Goal: Navigation & Orientation: Find specific page/section

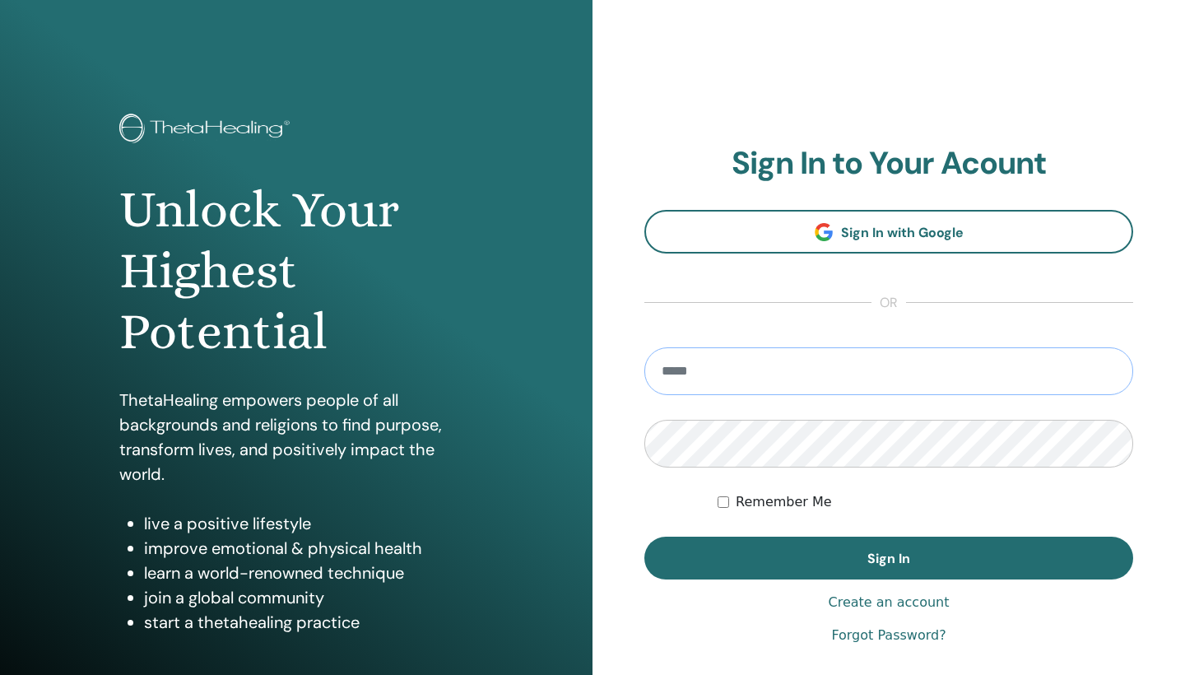
type input "**********"
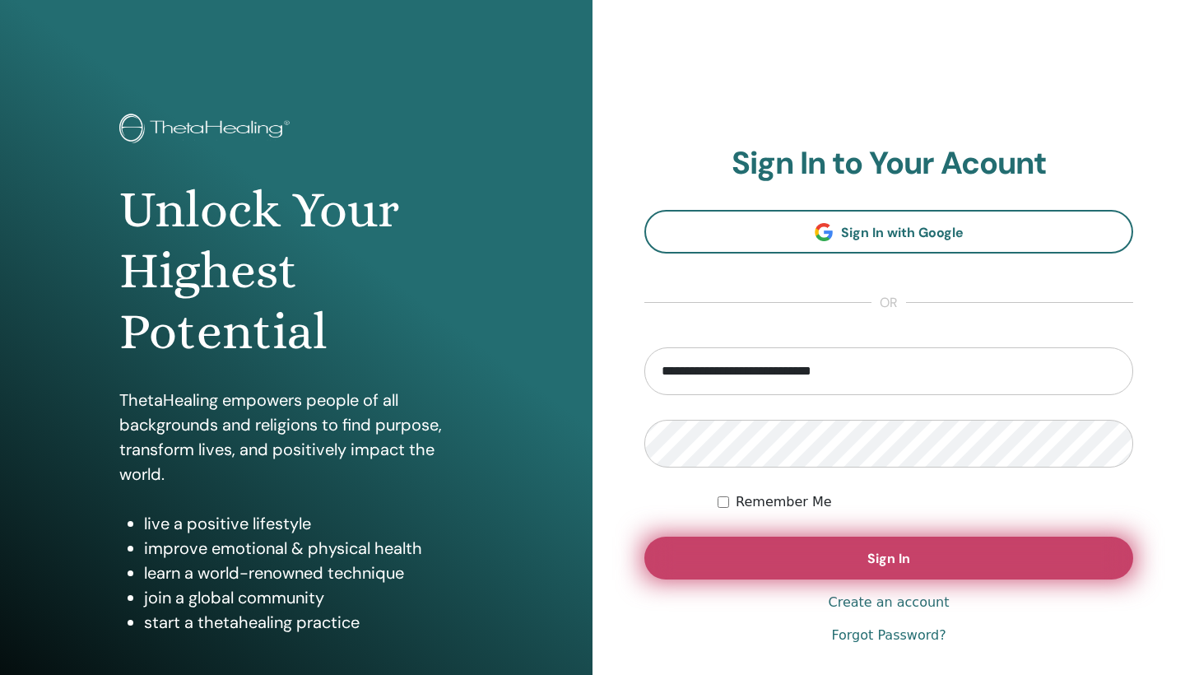
click at [801, 562] on button "Sign In" at bounding box center [889, 558] width 489 height 43
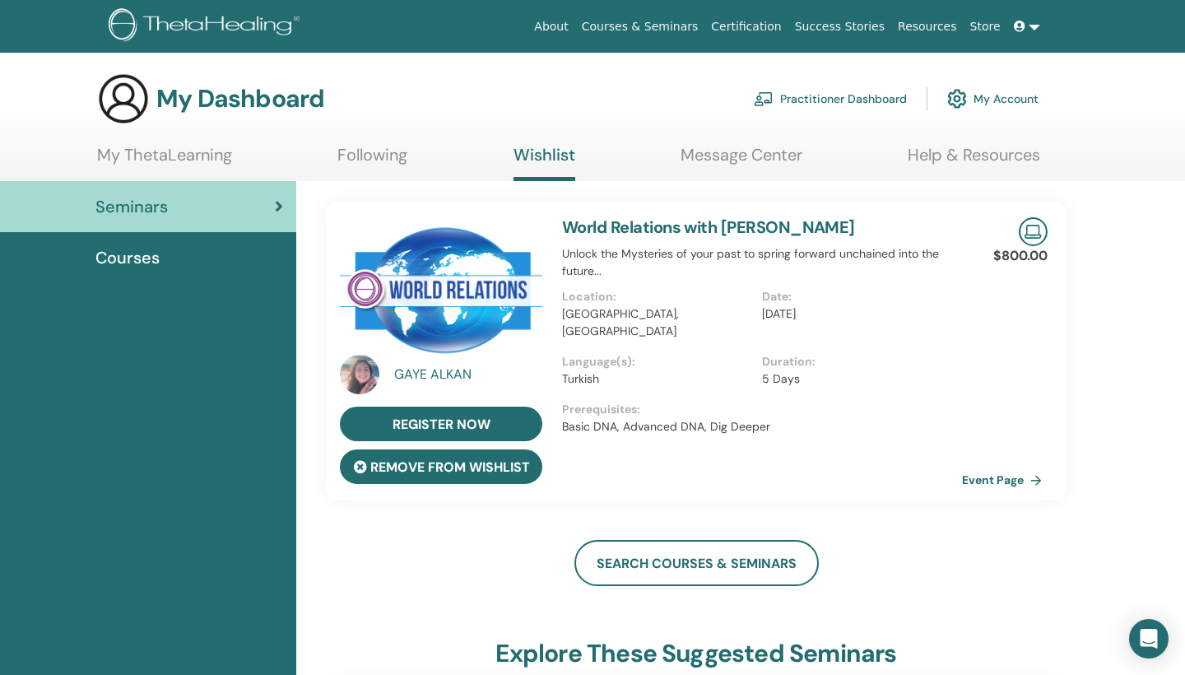
click at [524, 468] on button "remove from wishlist" at bounding box center [441, 466] width 202 height 35
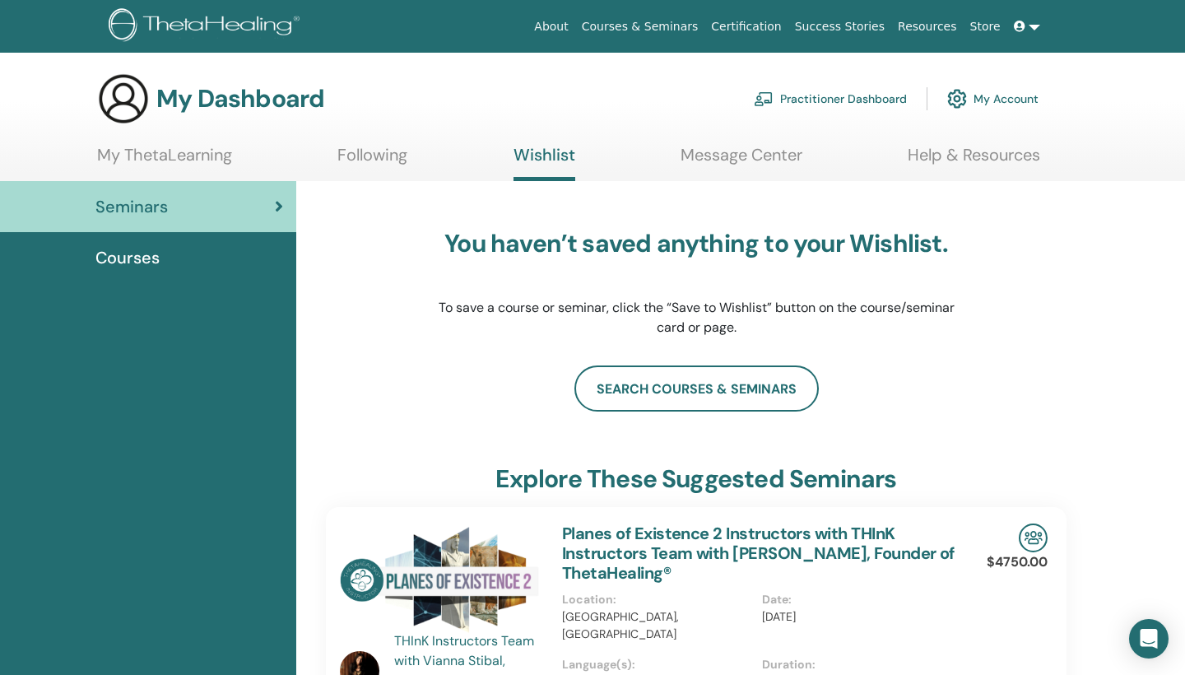
click at [384, 158] on link "Following" at bounding box center [372, 161] width 70 height 32
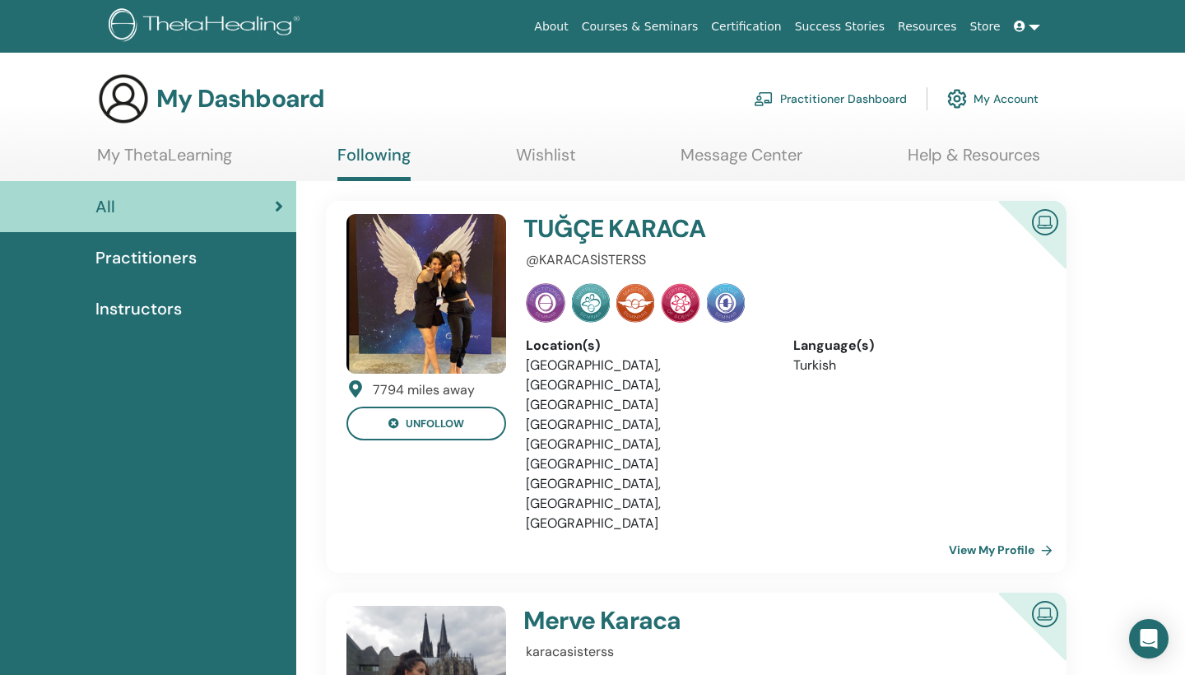
click at [460, 250] on img at bounding box center [427, 294] width 160 height 160
click at [967, 533] on link "View My Profile" at bounding box center [1004, 549] width 110 height 33
click at [156, 254] on span "Practitioners" at bounding box center [145, 257] width 101 height 25
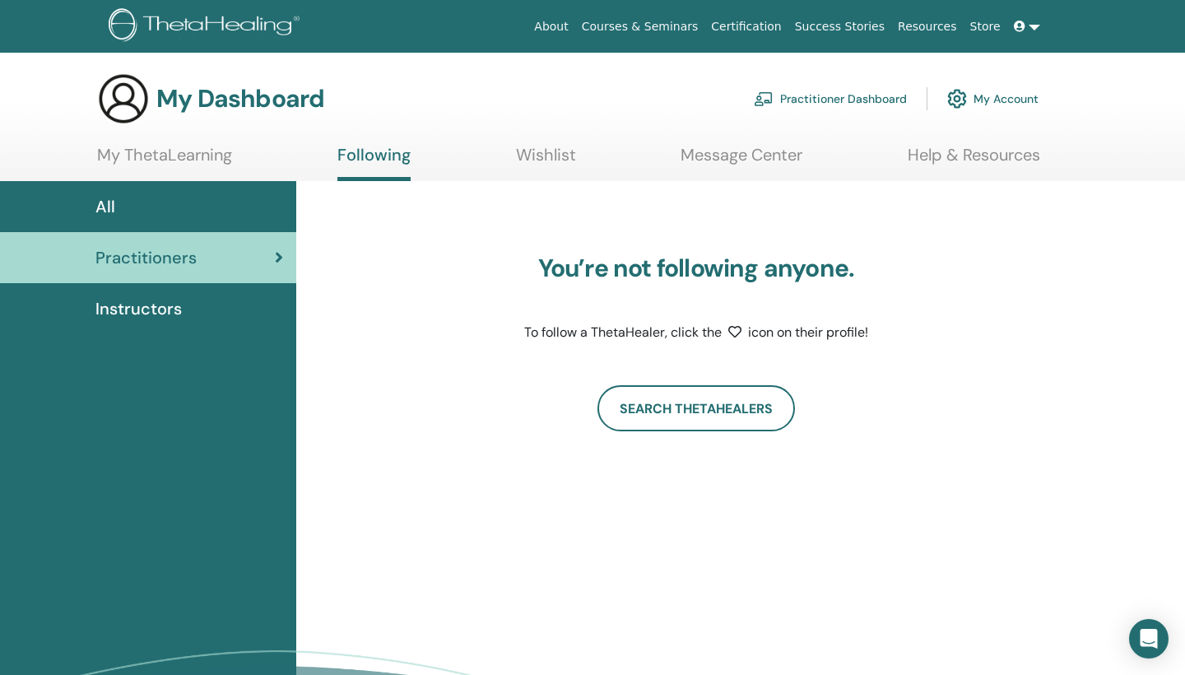
click at [1006, 100] on link "My Account" at bounding box center [992, 99] width 91 height 36
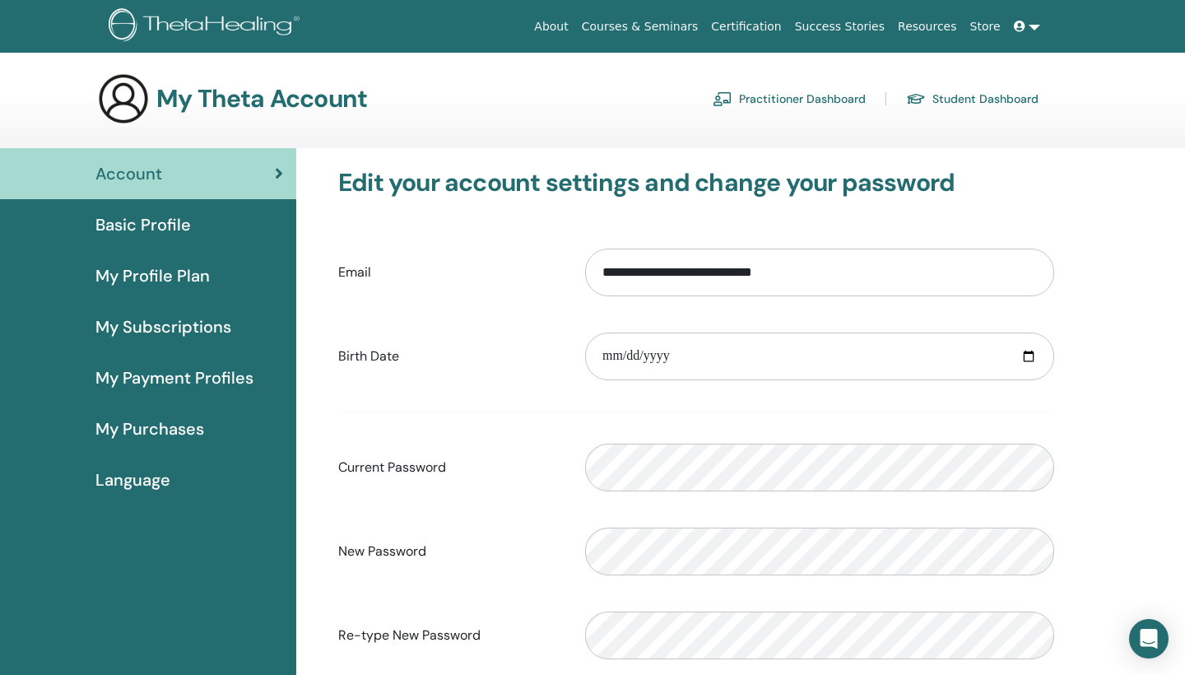
click at [185, 380] on span "My Payment Profiles" at bounding box center [174, 377] width 158 height 25
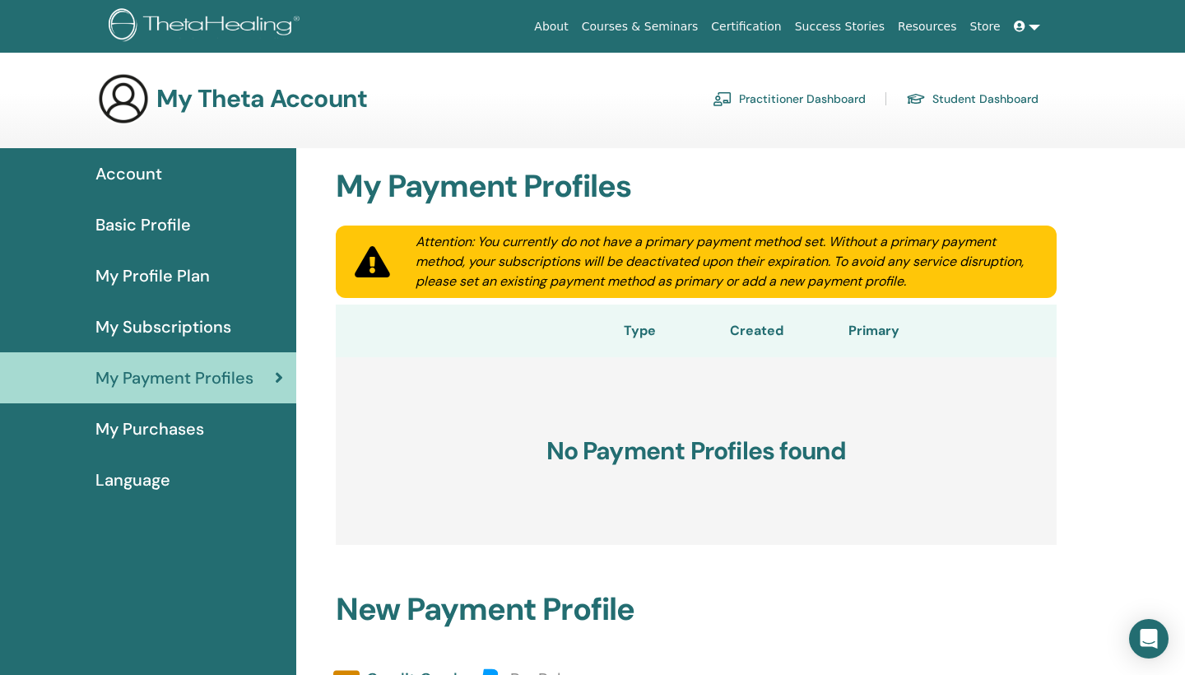
click at [171, 221] on span "Basic Profile" at bounding box center [142, 224] width 95 height 25
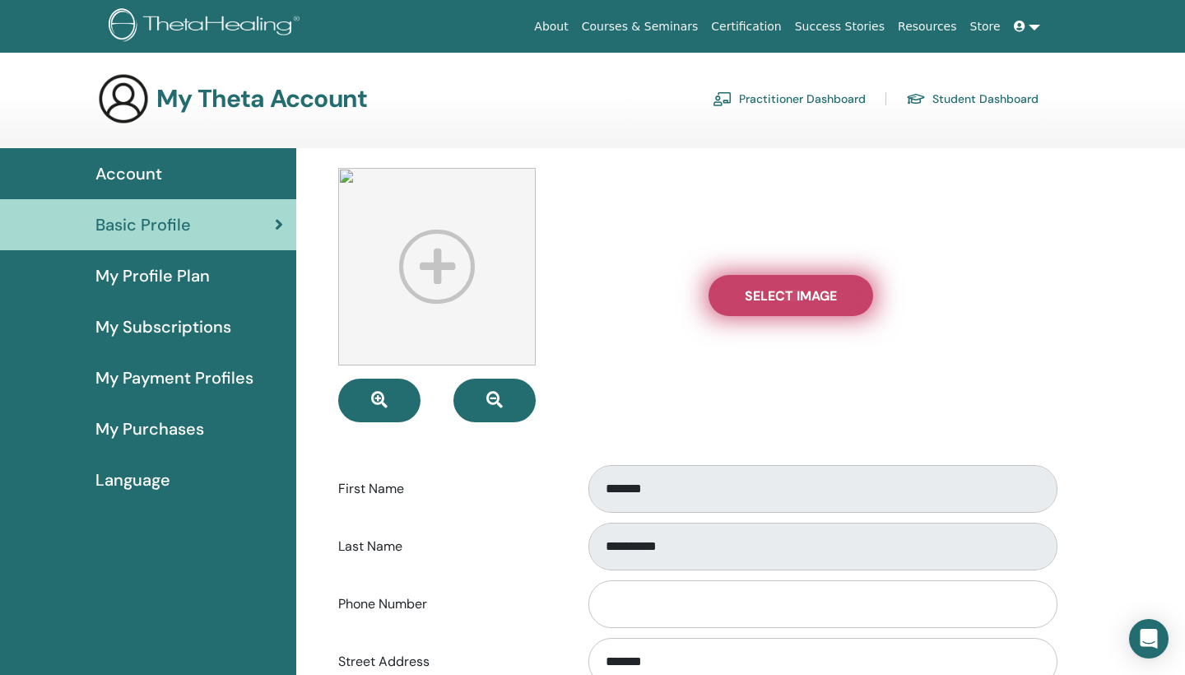
click at [801, 298] on span "Select Image" at bounding box center [791, 295] width 92 height 17
click at [801, 298] on input "Select Image" at bounding box center [790, 296] width 21 height 12
type input "**********"
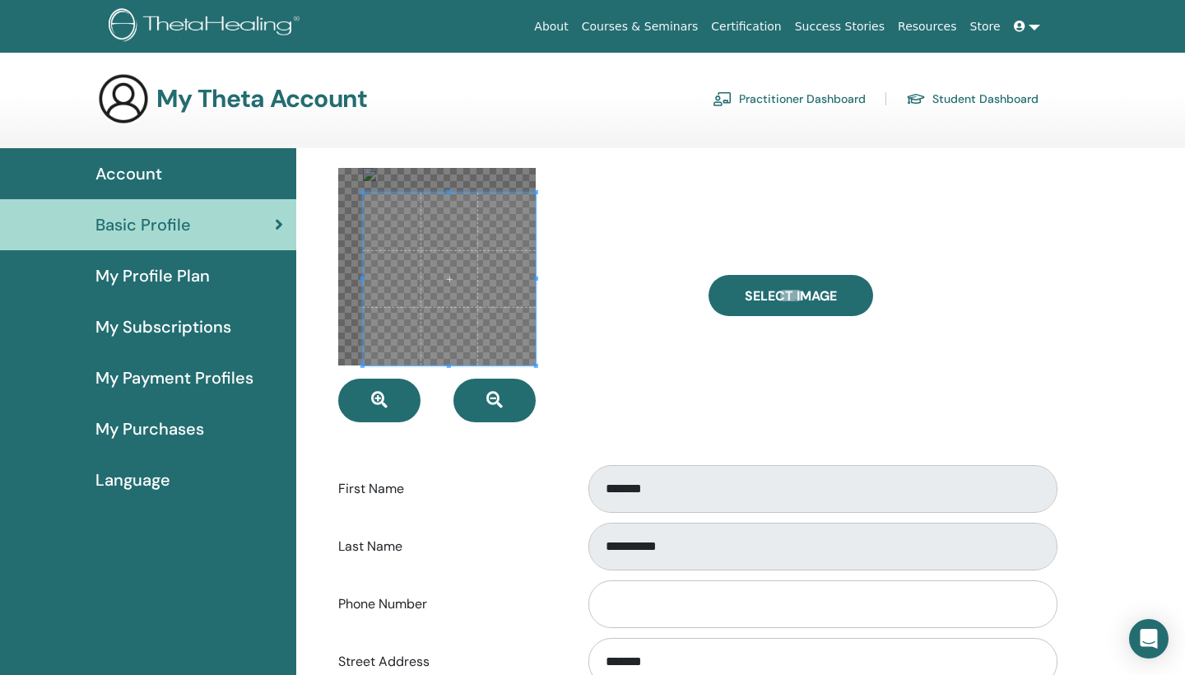
click at [536, 365] on span at bounding box center [536, 366] width 4 height 4
click at [349, 175] on div at bounding box center [437, 267] width 198 height 198
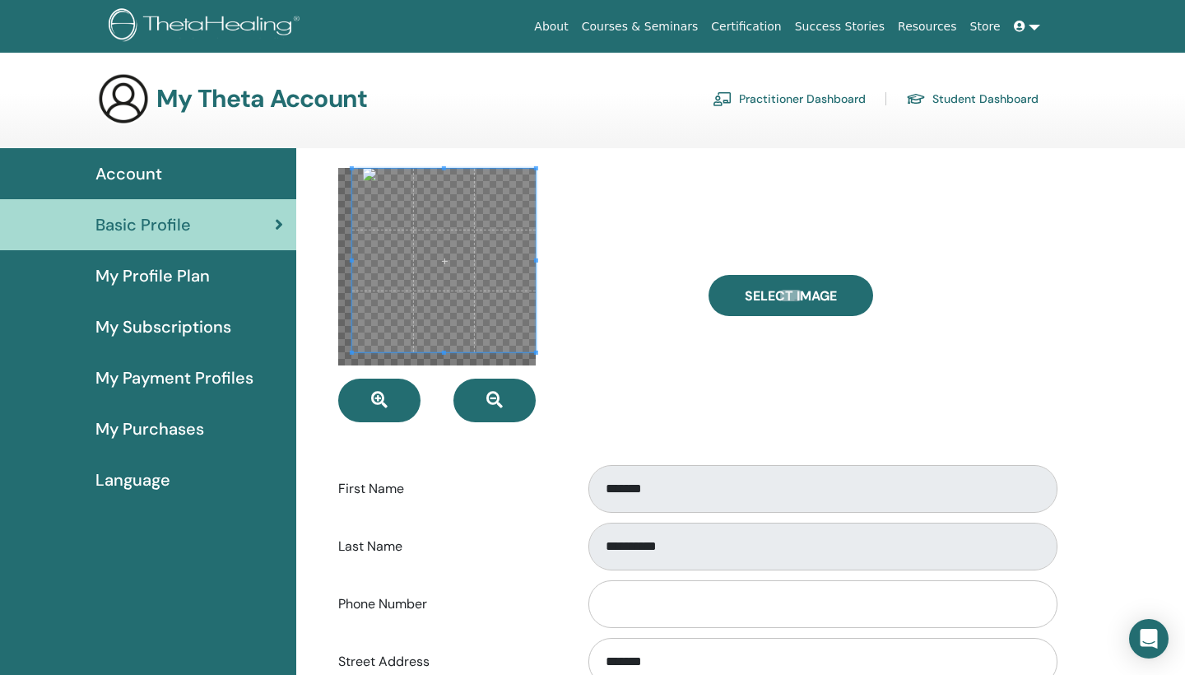
click at [324, 368] on div "**********" at bounding box center [696, 658] width 780 height 1020
click at [327, 265] on div at bounding box center [511, 295] width 370 height 254
click at [328, 272] on div at bounding box center [511, 295] width 370 height 254
click at [472, 526] on div "**********" at bounding box center [696, 546] width 741 height 54
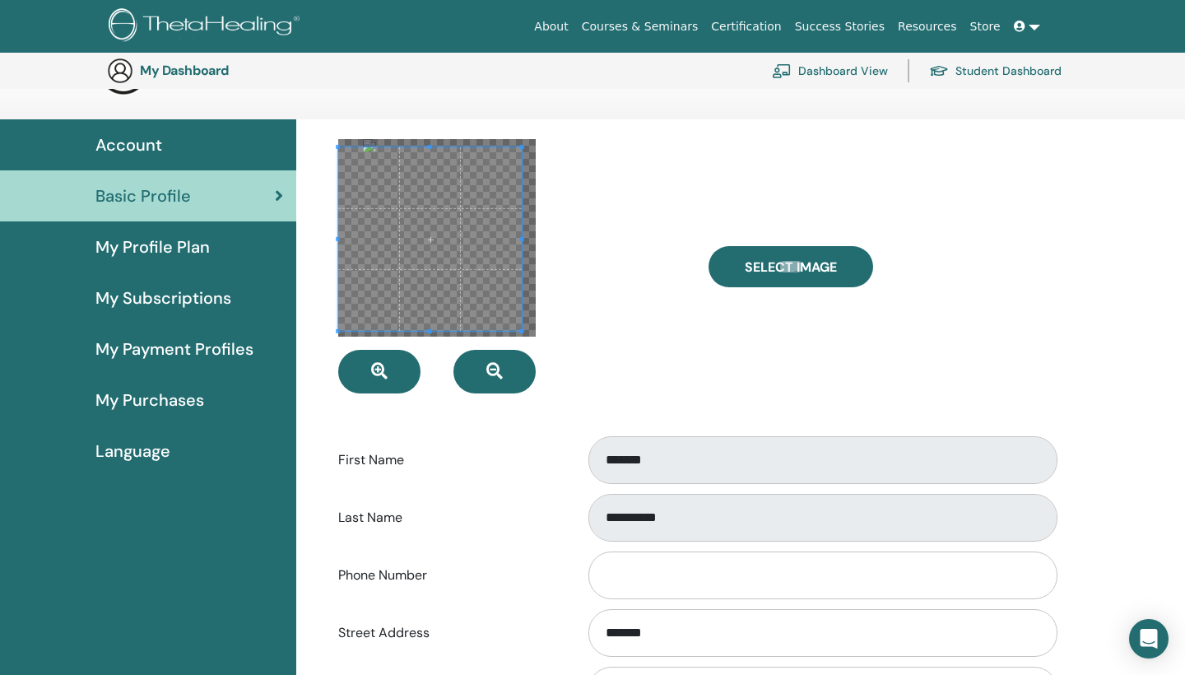
scroll to position [524, 0]
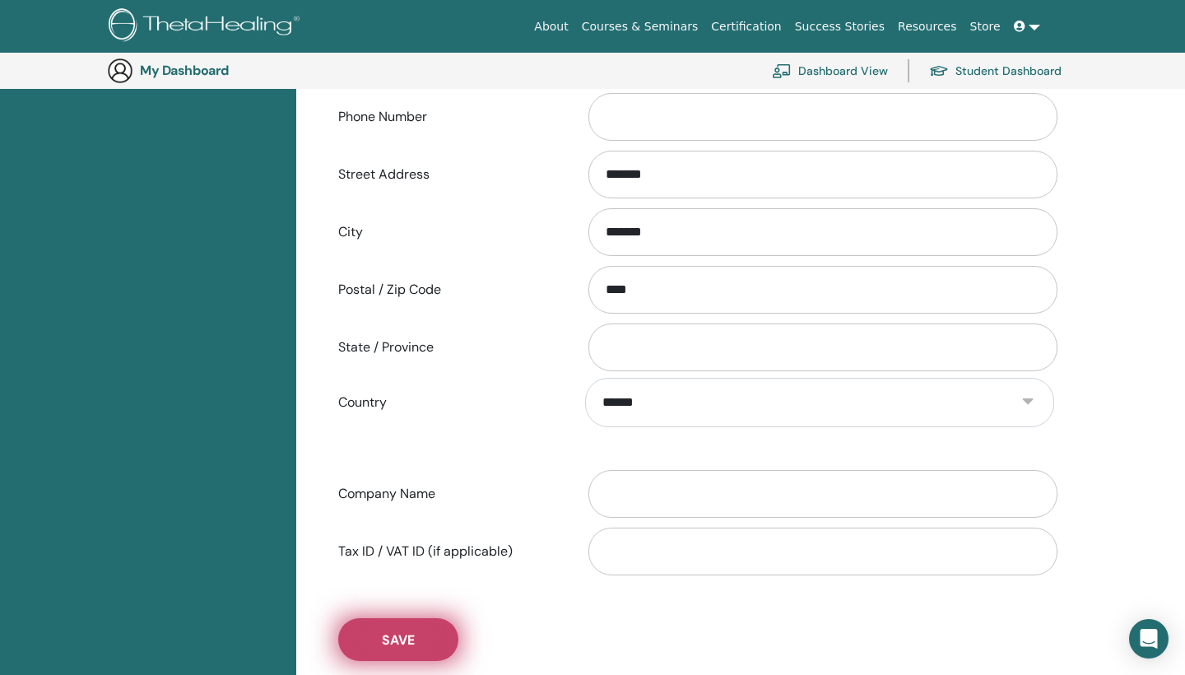
click at [425, 640] on button "Save" at bounding box center [398, 639] width 120 height 43
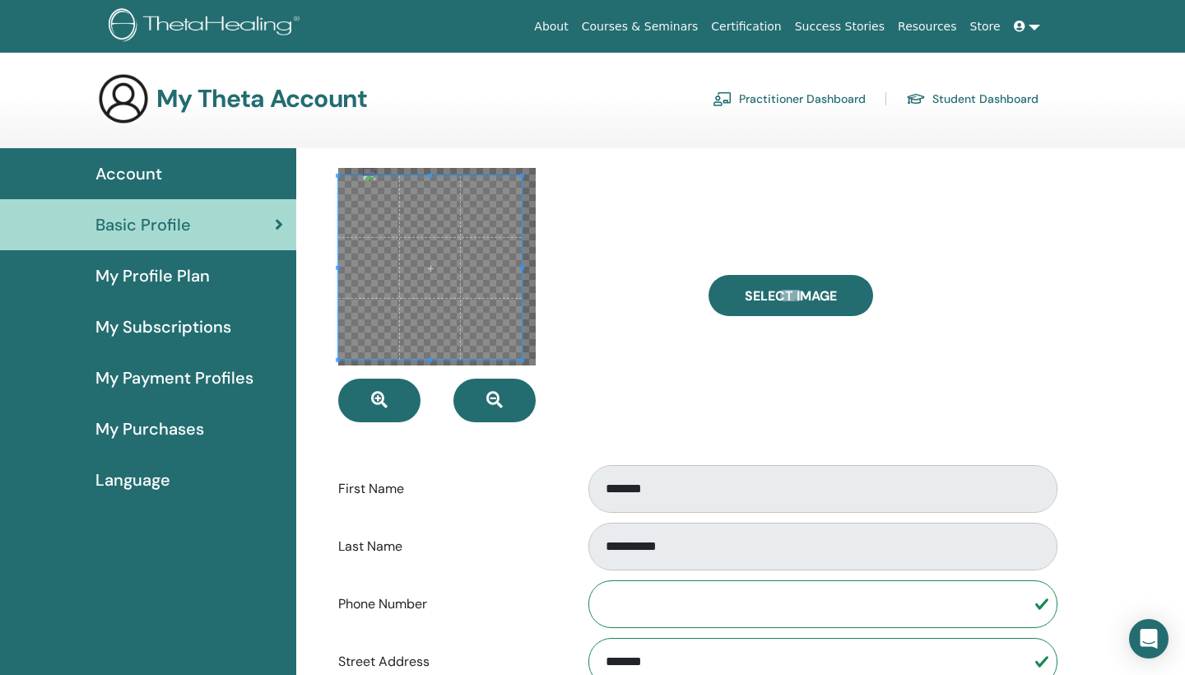
scroll to position [0, 0]
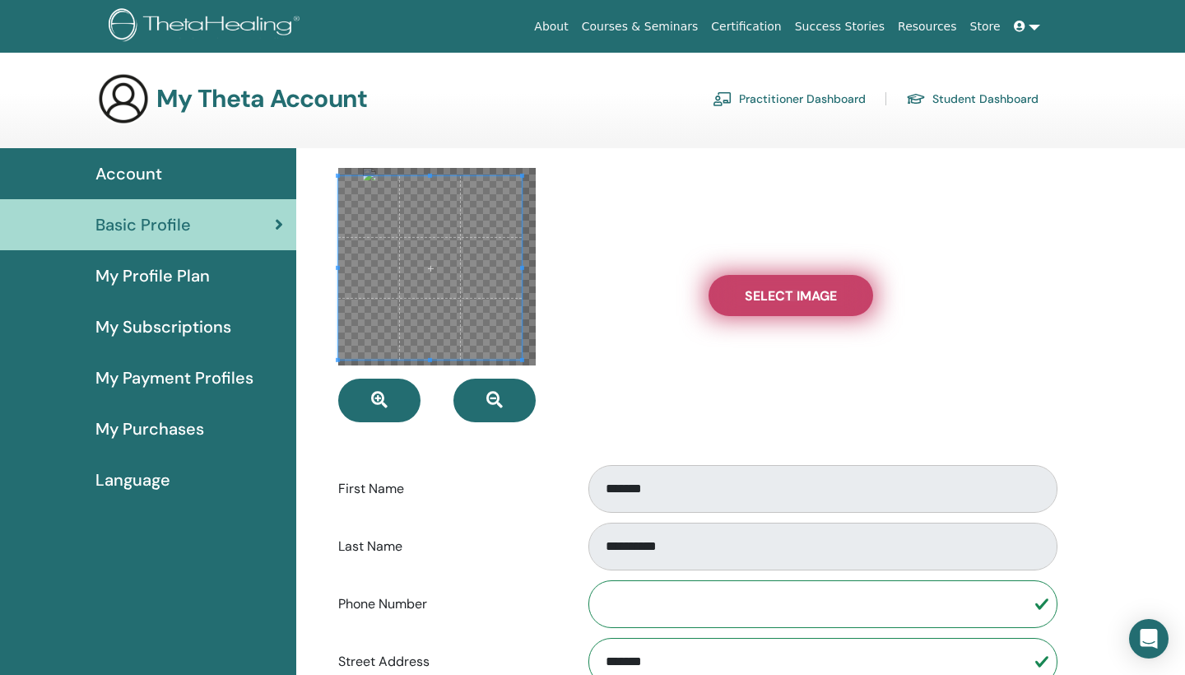
click at [789, 296] on span "Select Image" at bounding box center [791, 295] width 92 height 17
click at [789, 296] on input "Select Image" at bounding box center [790, 296] width 21 height 12
type input "**********"
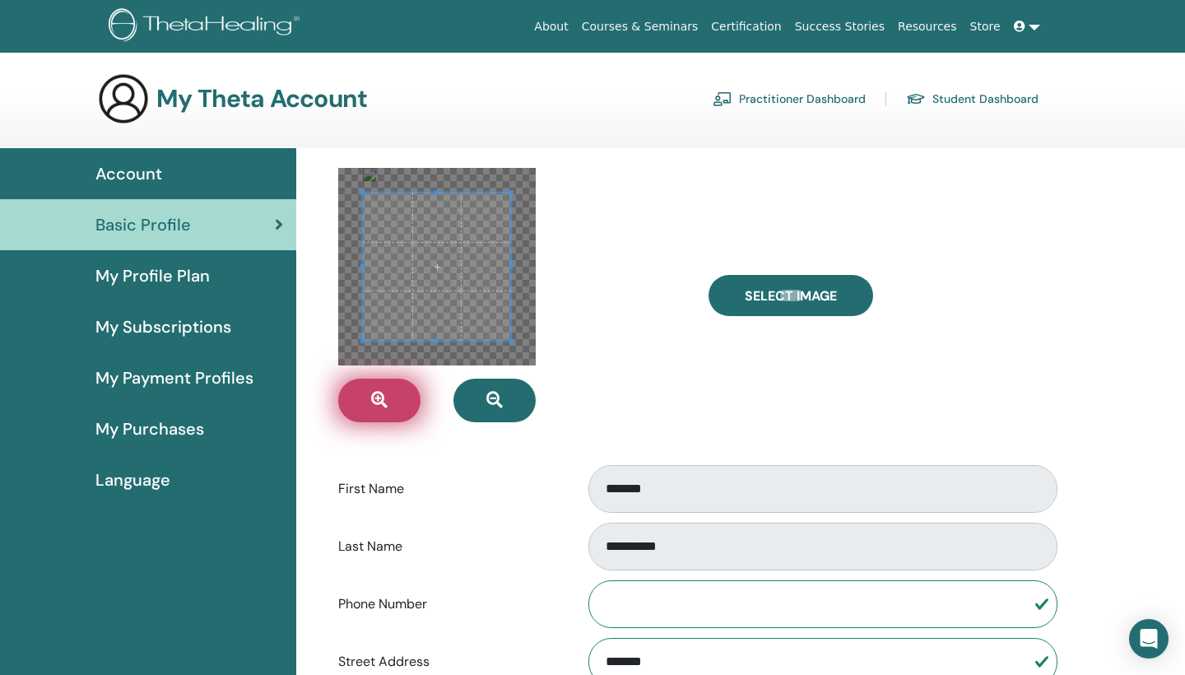
click at [382, 394] on icon "button" at bounding box center [379, 400] width 16 height 16
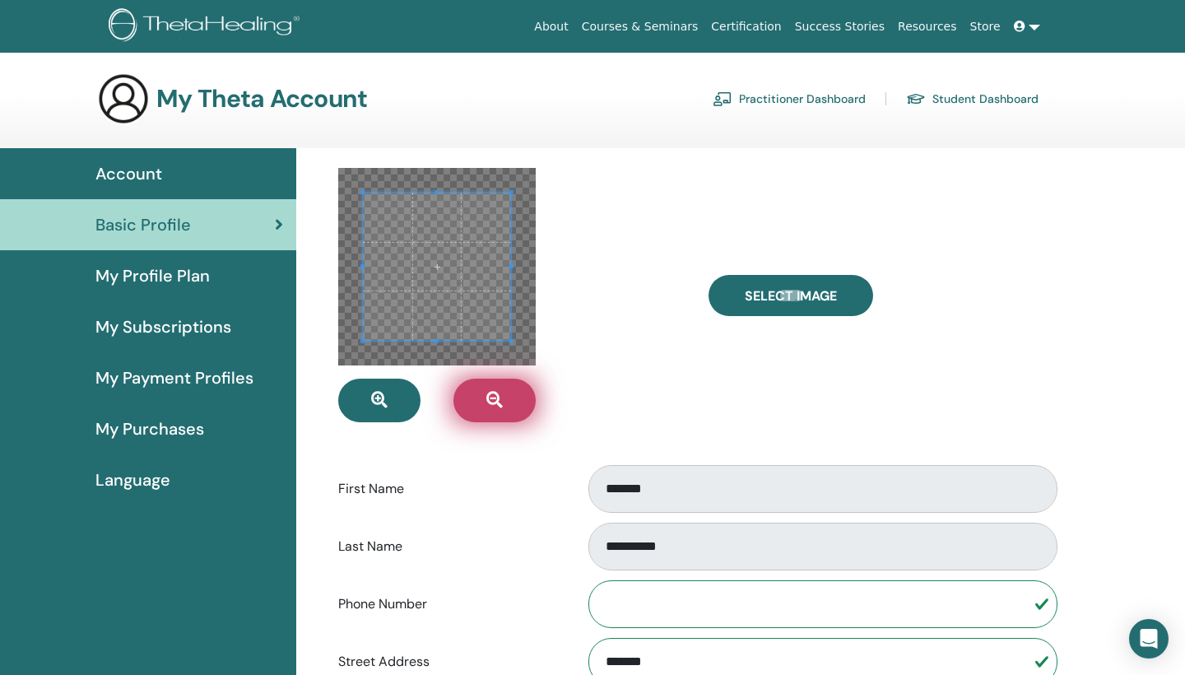
click at [505, 412] on button "button" at bounding box center [495, 401] width 82 height 44
click at [506, 395] on button "button" at bounding box center [495, 401] width 82 height 44
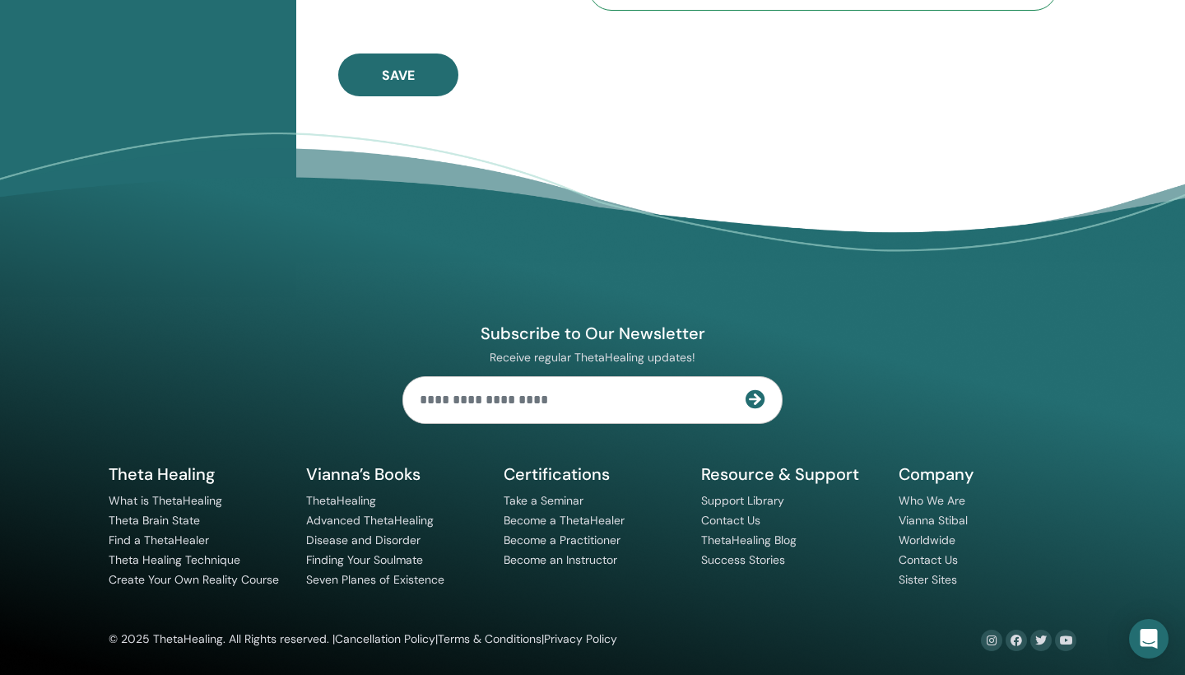
scroll to position [1087, 0]
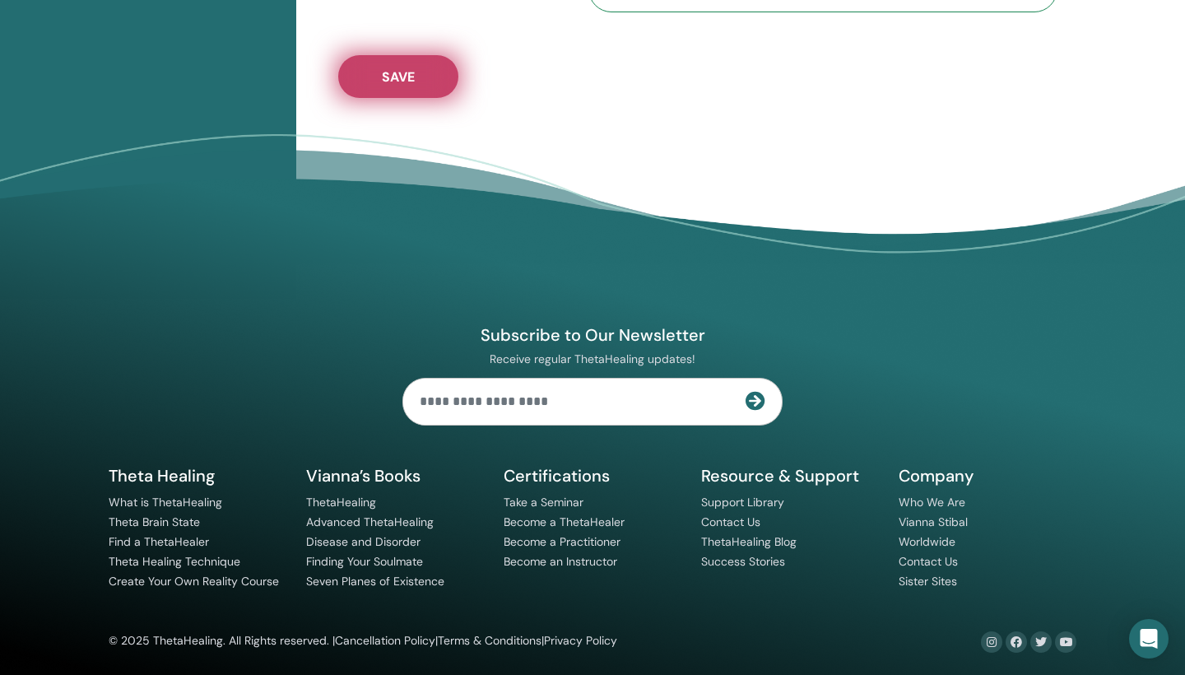
click at [420, 77] on button "Save" at bounding box center [398, 76] width 120 height 43
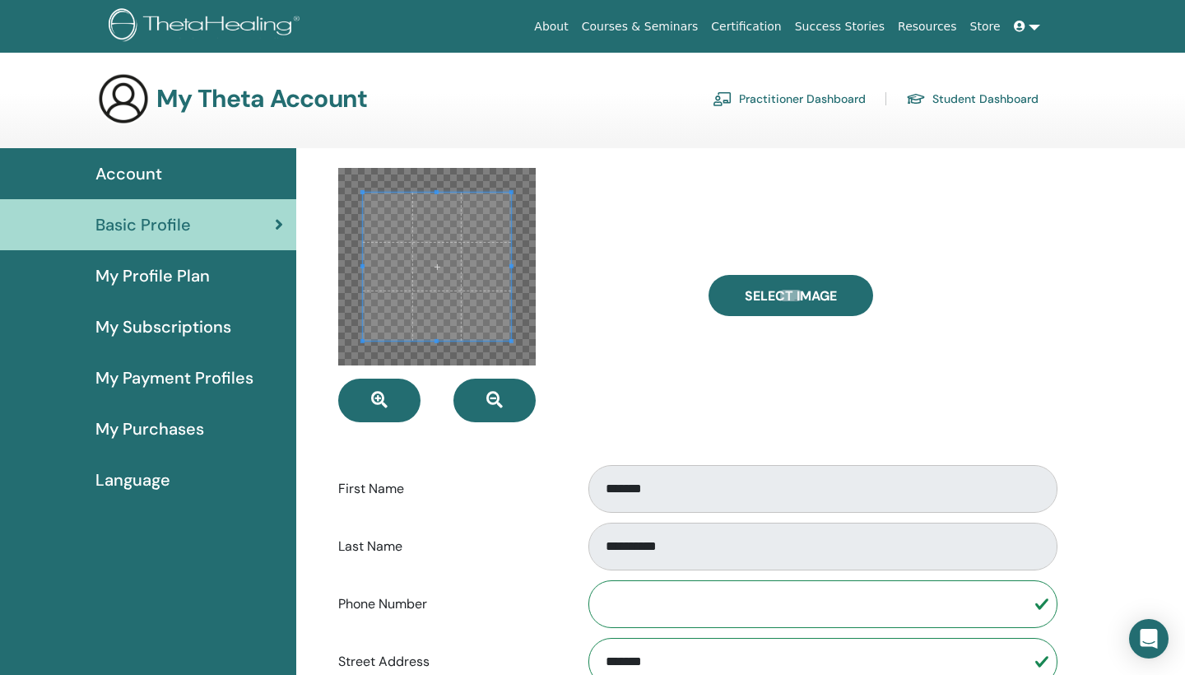
scroll to position [0, 0]
click at [443, 445] on form "**********" at bounding box center [696, 617] width 716 height 898
click at [135, 172] on span "Account" at bounding box center [128, 173] width 67 height 25
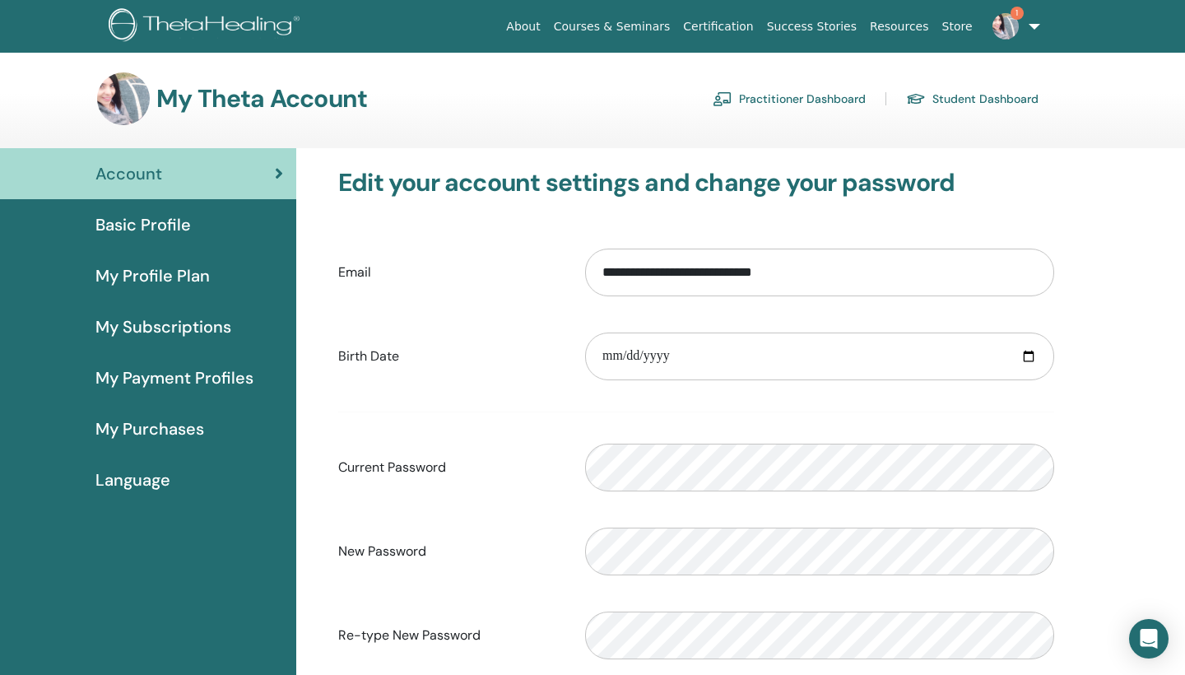
click at [143, 282] on span "My Profile Plan" at bounding box center [152, 275] width 114 height 25
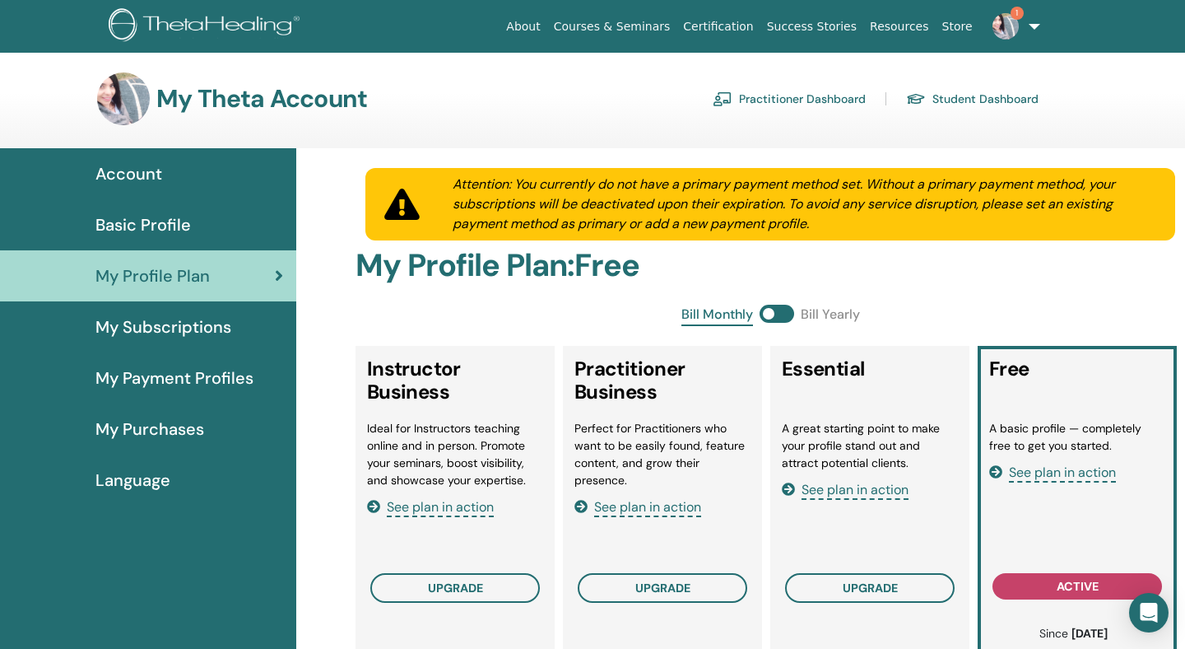
click at [189, 331] on span "My Subscriptions" at bounding box center [163, 326] width 136 height 25
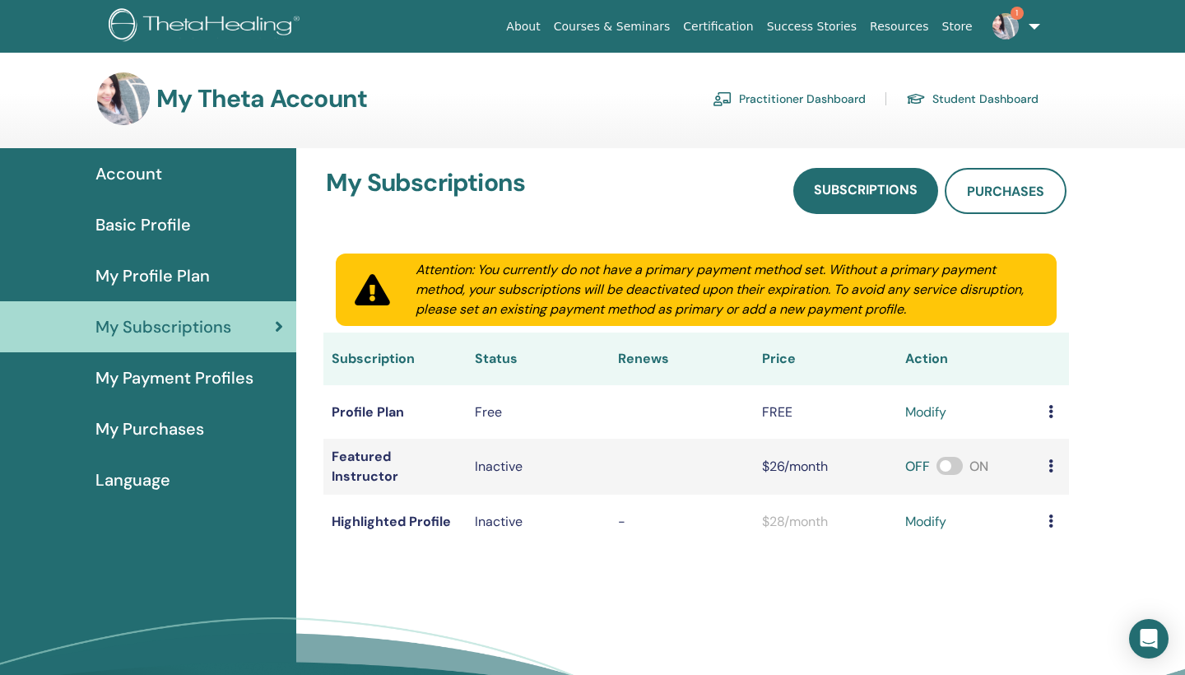
click at [175, 429] on span "My Purchases" at bounding box center [149, 429] width 109 height 25
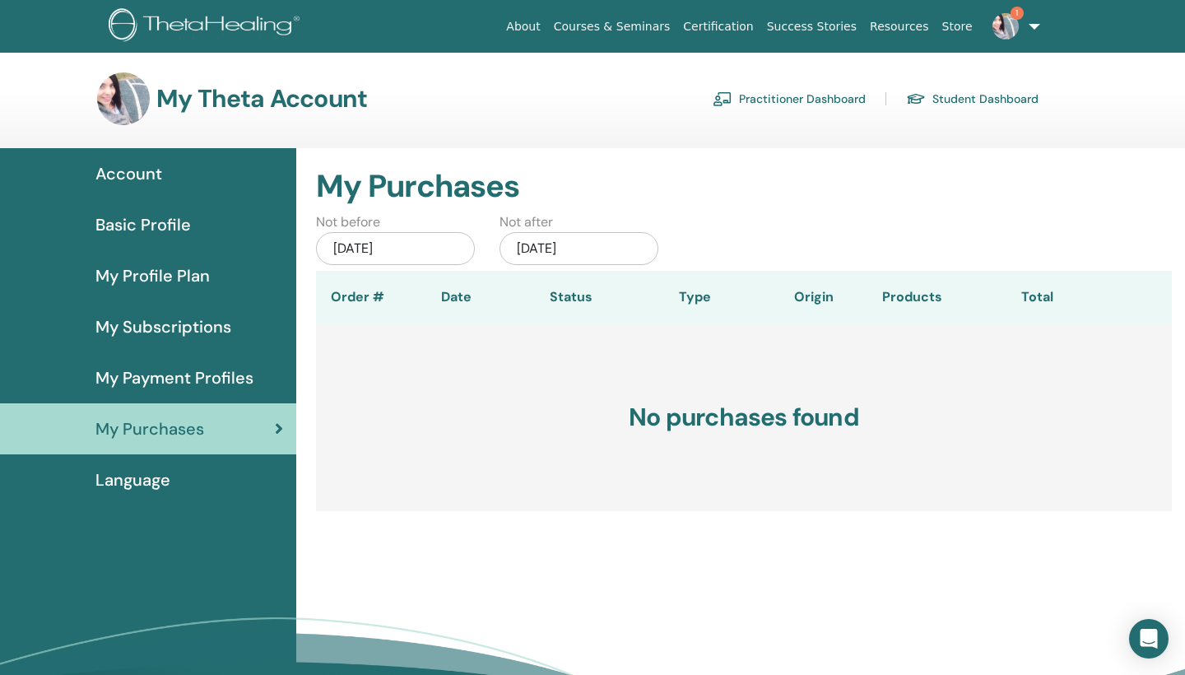
click at [1015, 34] on img at bounding box center [1006, 26] width 26 height 26
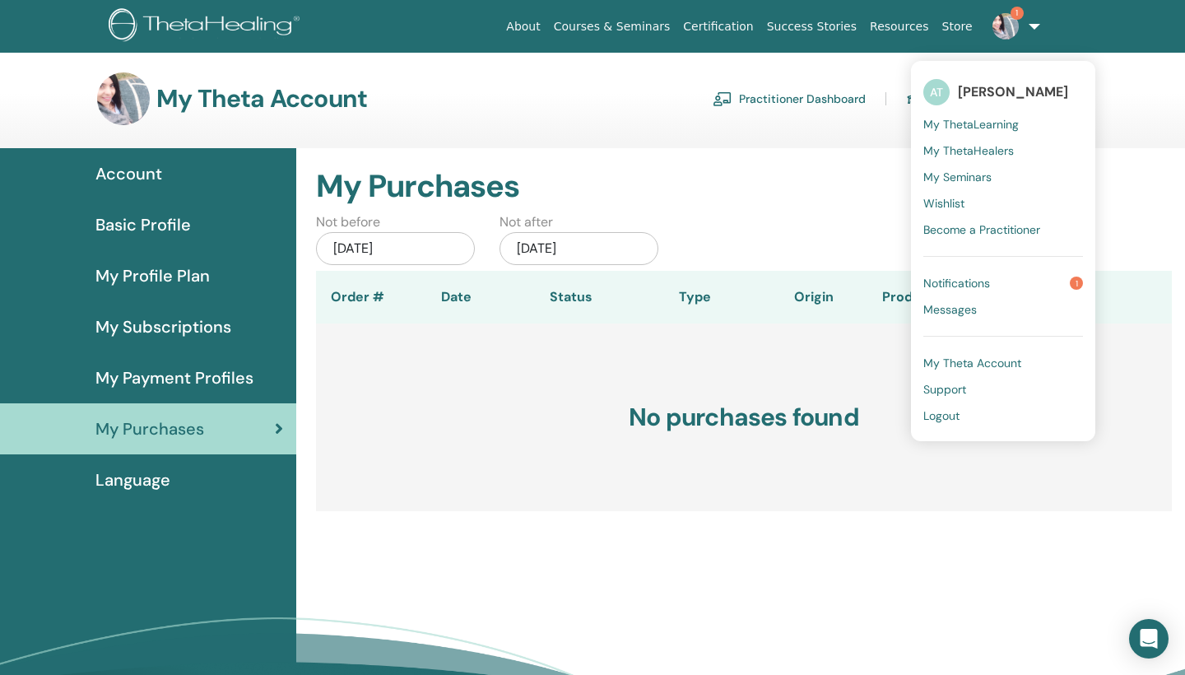
click at [1003, 285] on link "Notifications 1" at bounding box center [1004, 283] width 160 height 26
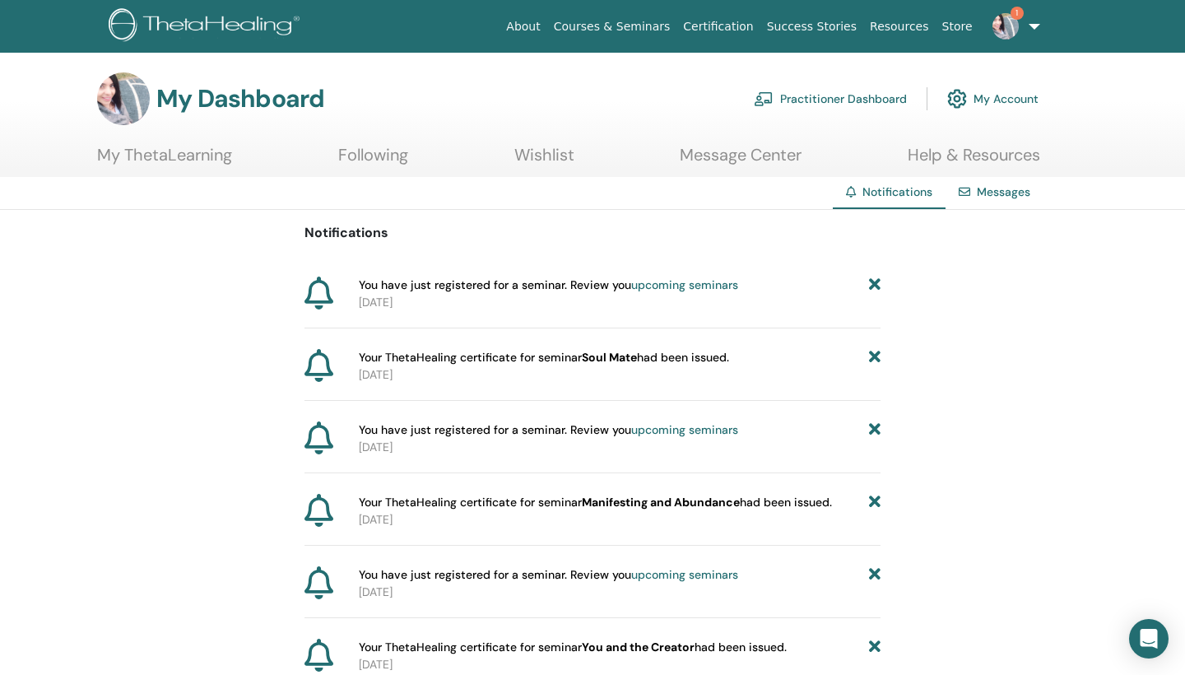
click at [675, 287] on link "upcoming seminars" at bounding box center [684, 284] width 107 height 15
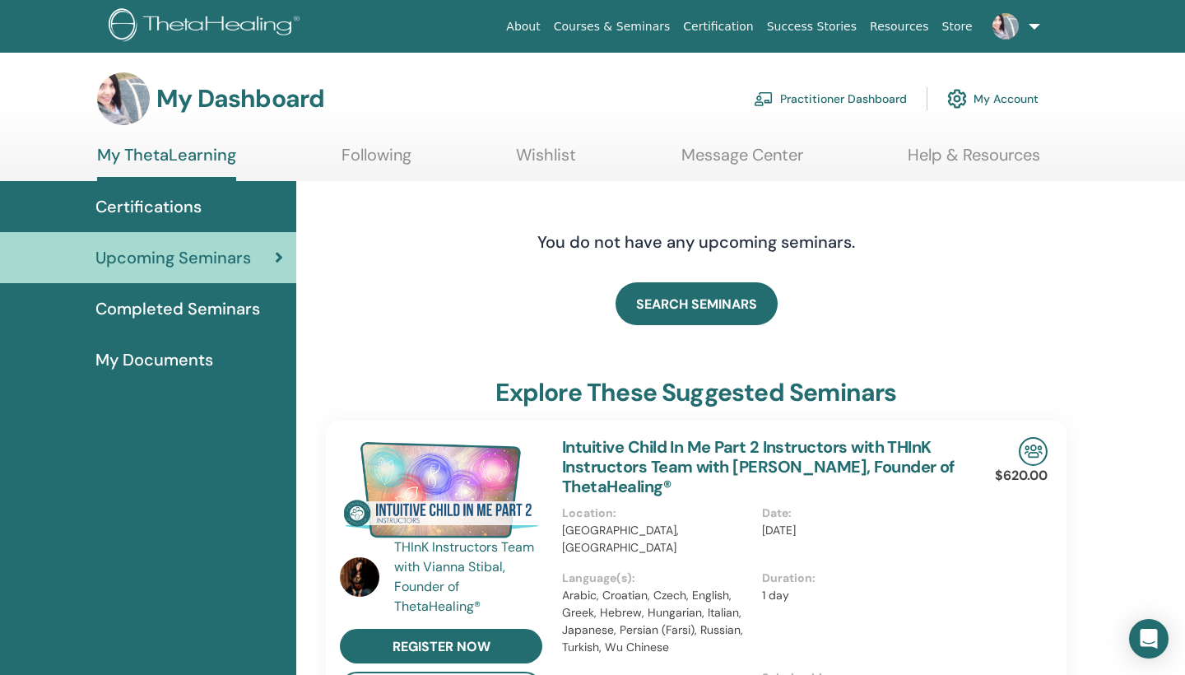
click at [193, 316] on span "Completed Seminars" at bounding box center [177, 308] width 165 height 25
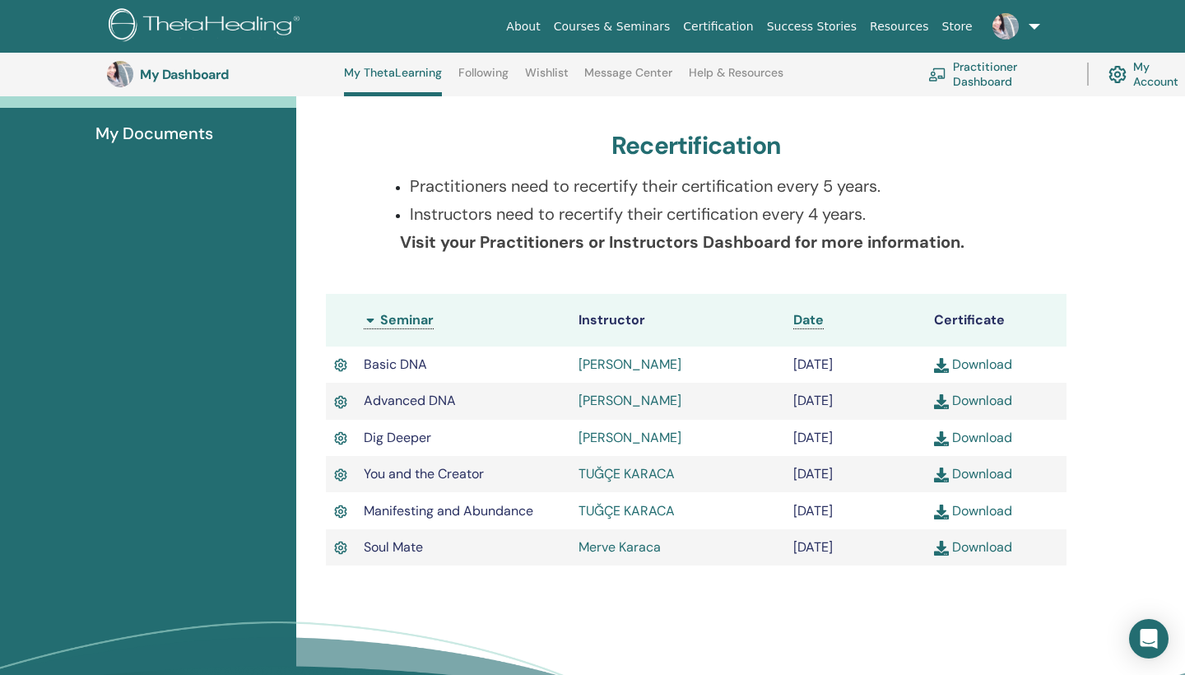
scroll to position [275, 0]
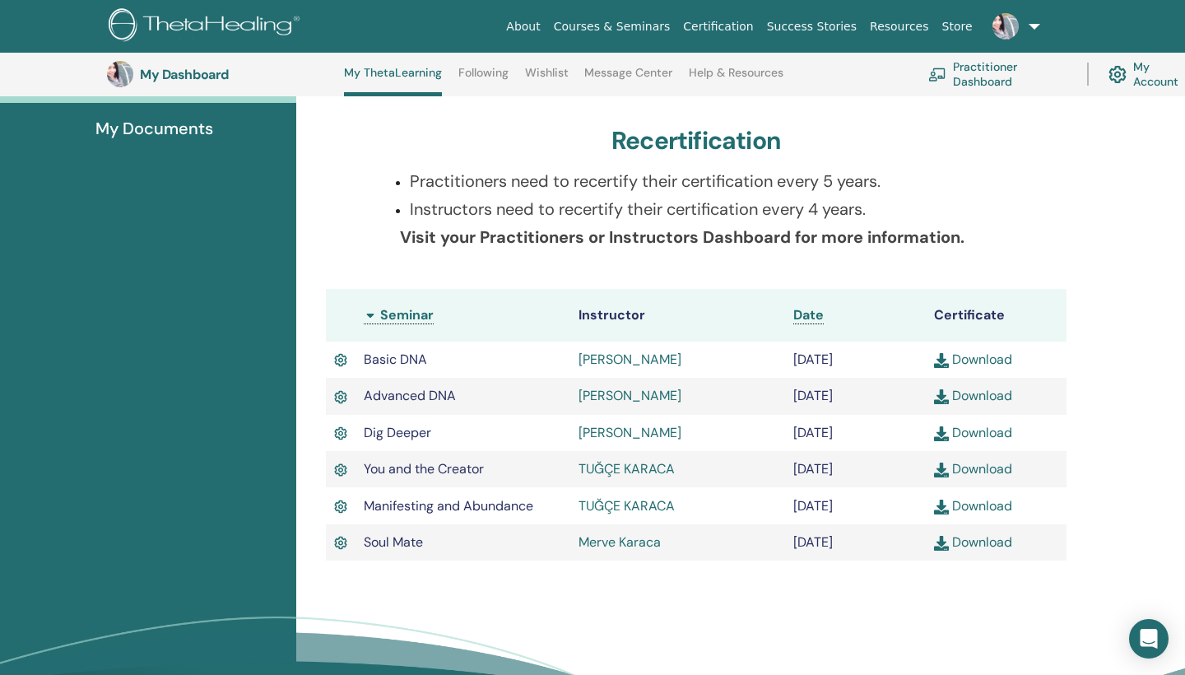
click at [971, 81] on link "Practitioner Dashboard" at bounding box center [998, 74] width 139 height 36
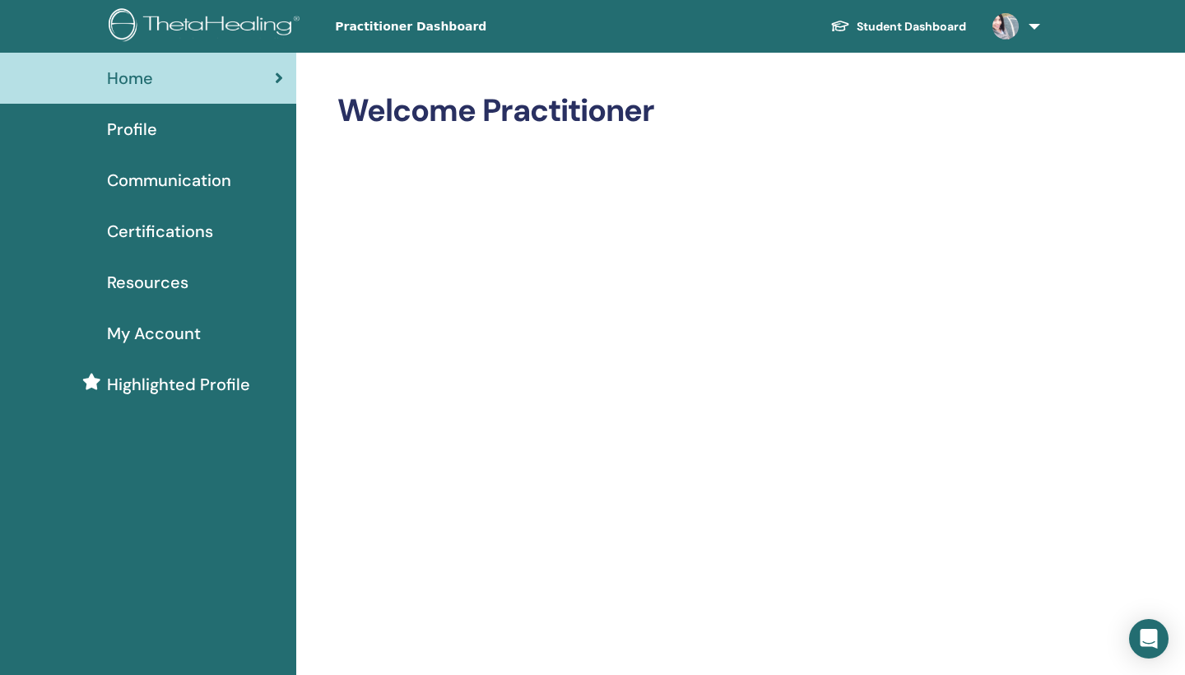
click at [212, 185] on span "Communication" at bounding box center [169, 180] width 124 height 25
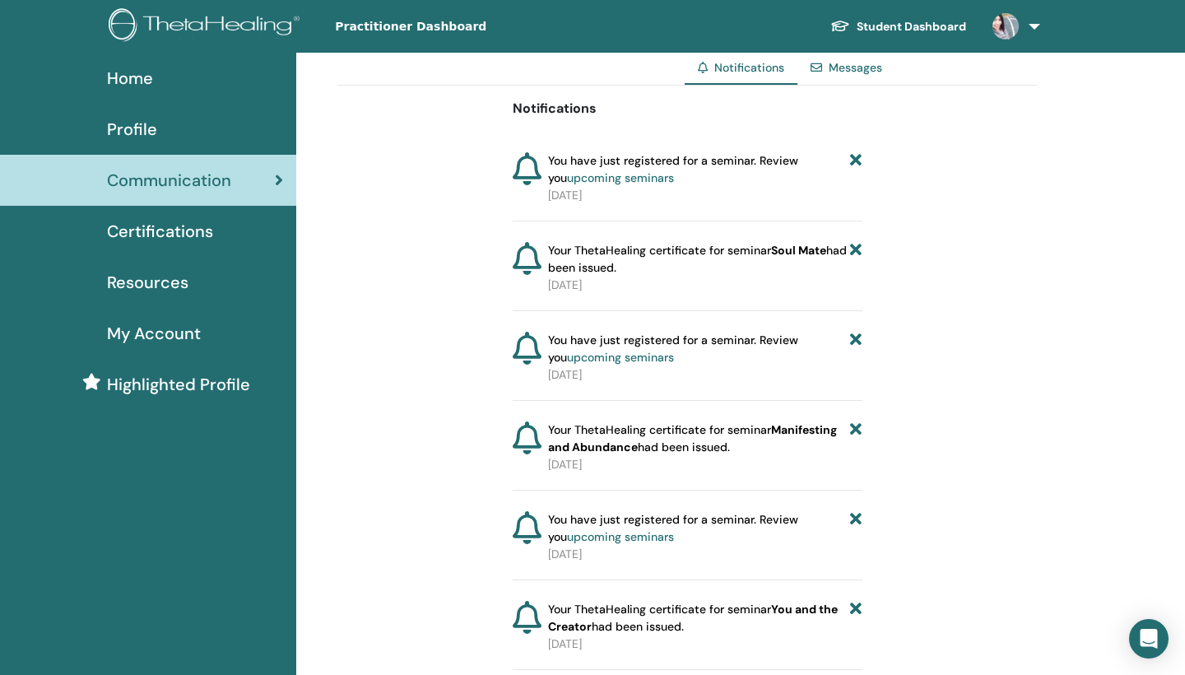
click at [857, 71] on link "Messages" at bounding box center [856, 67] width 54 height 15
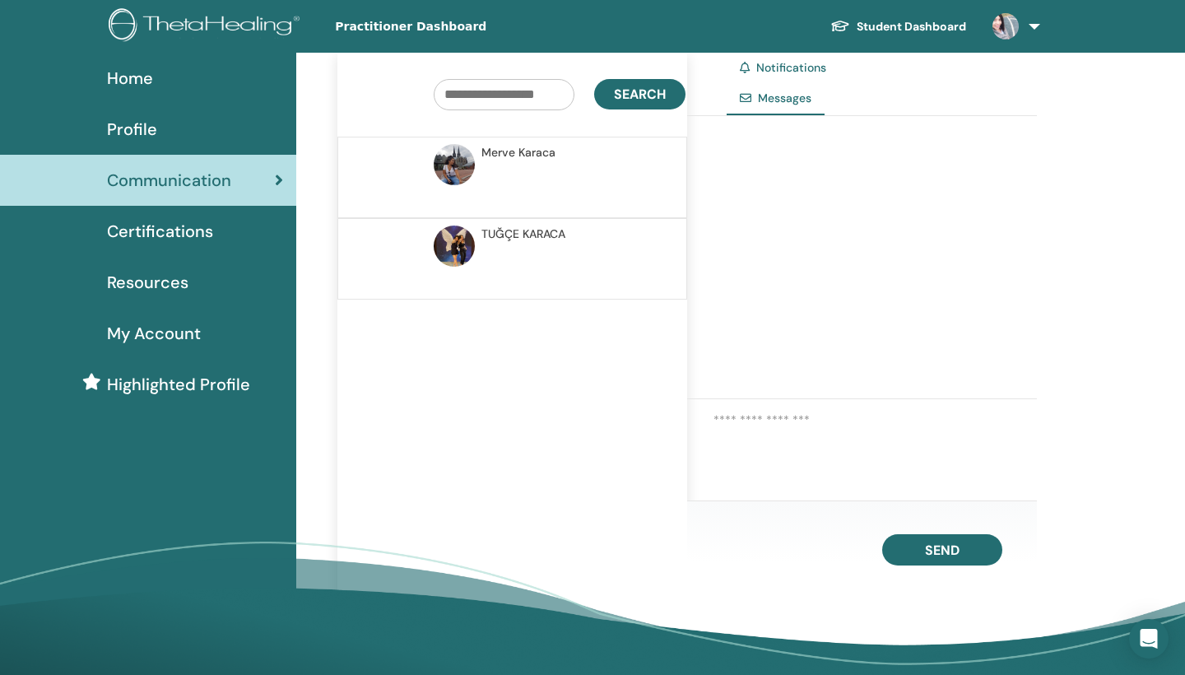
click at [548, 235] on span "TUĞÇE KARACA" at bounding box center [524, 234] width 84 height 17
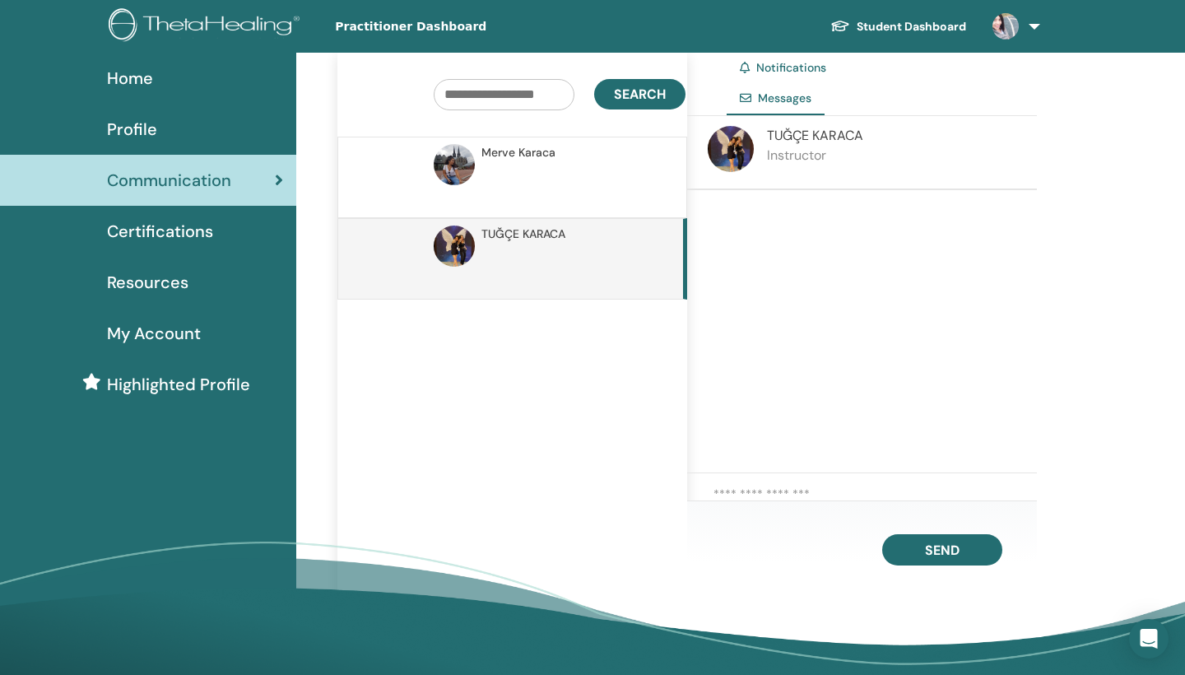
click at [744, 147] on img at bounding box center [731, 149] width 46 height 46
click at [891, 24] on link "Student Dashboard" at bounding box center [898, 27] width 162 height 30
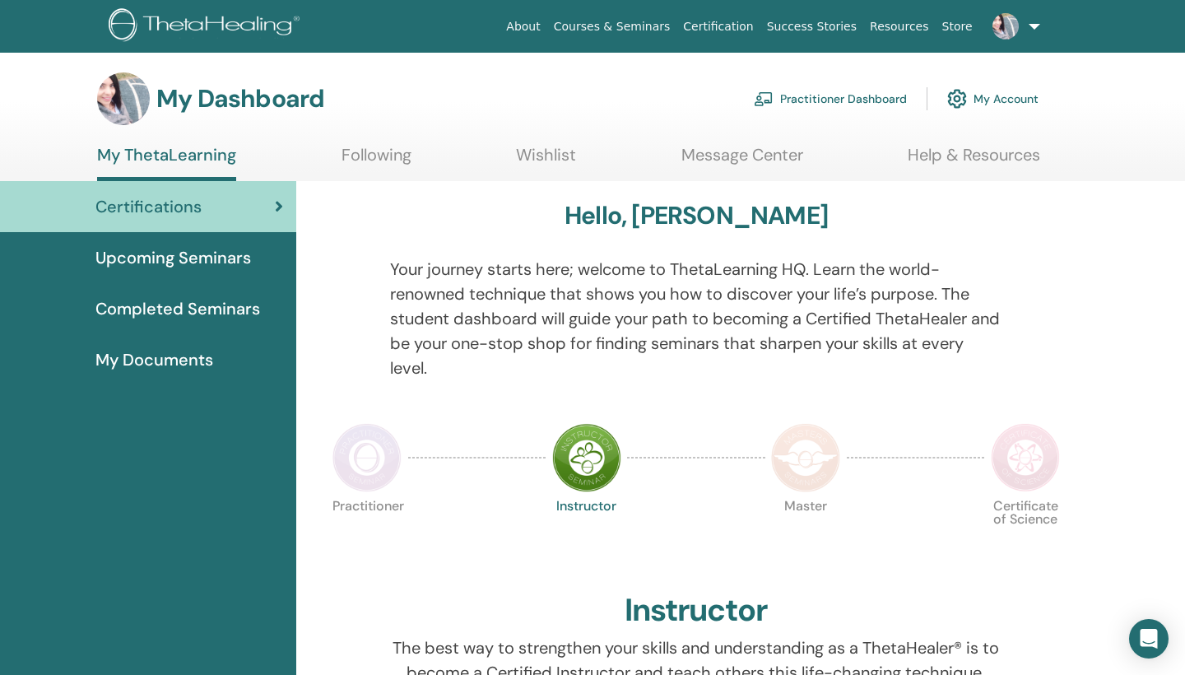
click at [635, 29] on link "Courses & Seminars" at bounding box center [612, 27] width 130 height 30
click at [192, 26] on img at bounding box center [207, 26] width 197 height 37
